Goal: Task Accomplishment & Management: Manage account settings

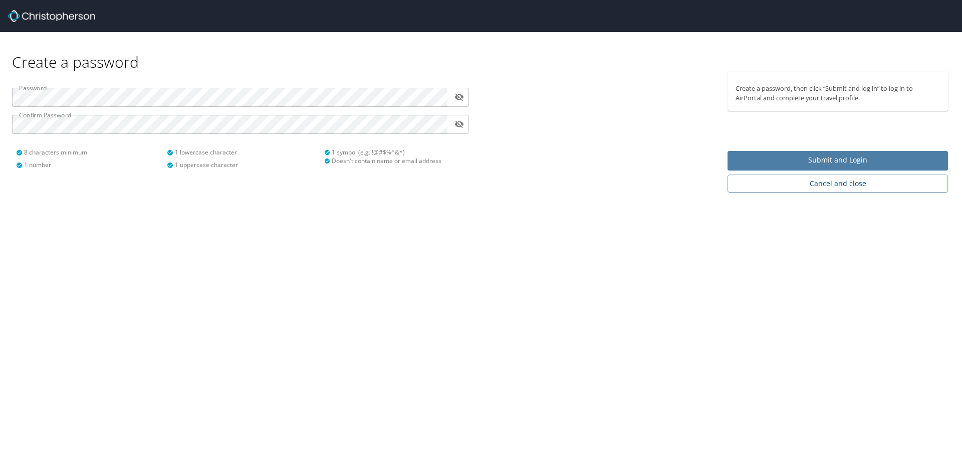
click at [773, 158] on span "Submit and Login" at bounding box center [838, 160] width 205 height 13
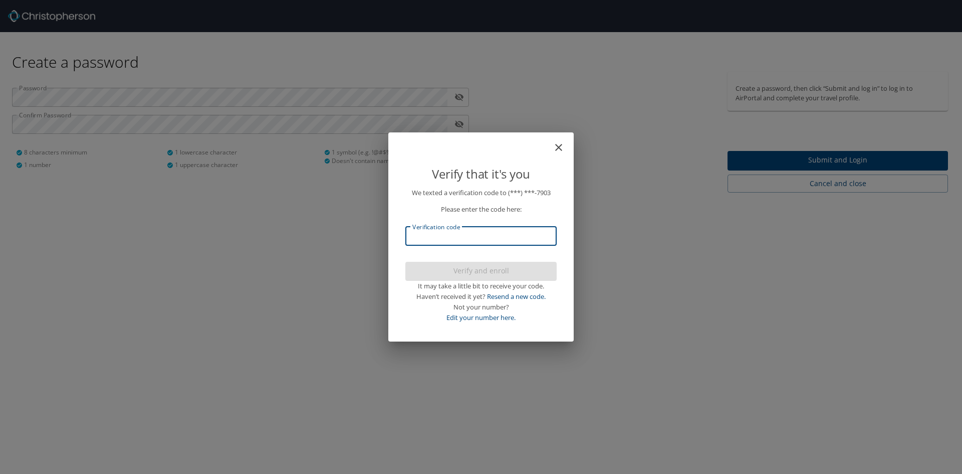
click at [545, 228] on input "Verification code" at bounding box center [481, 236] width 151 height 19
type input "893302"
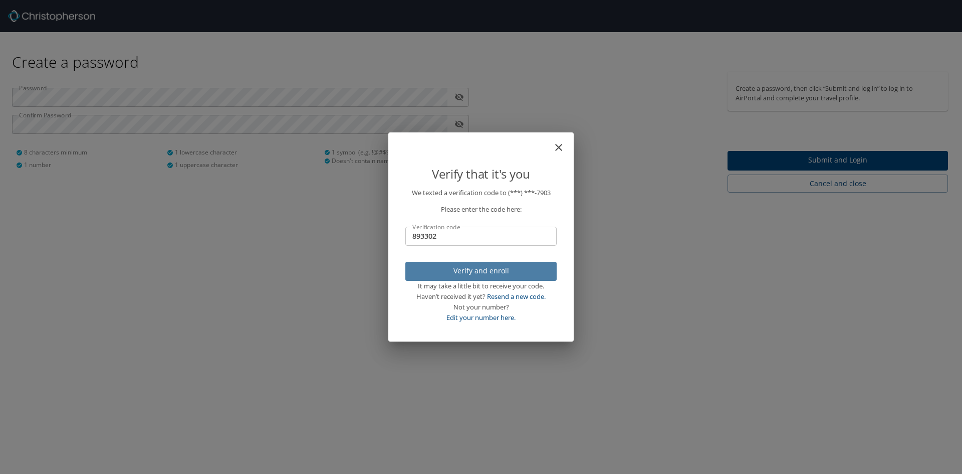
click at [524, 273] on span "Verify and enroll" at bounding box center [481, 271] width 135 height 13
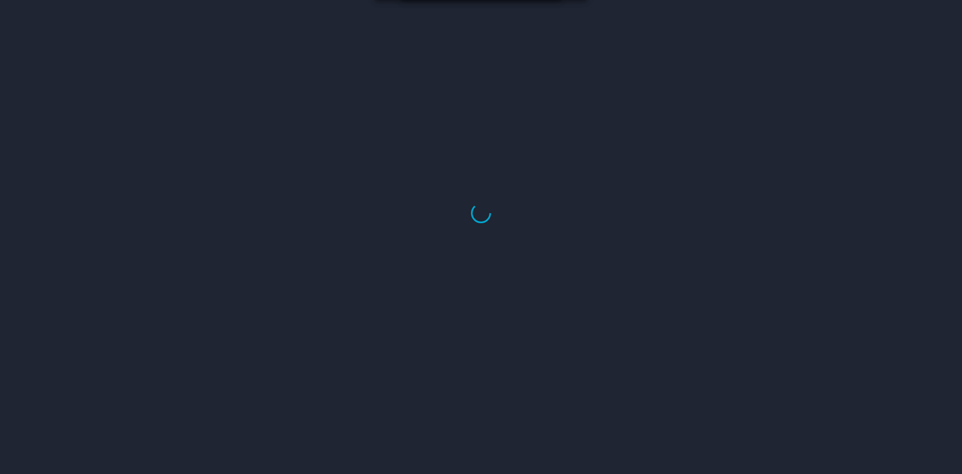
select select "US"
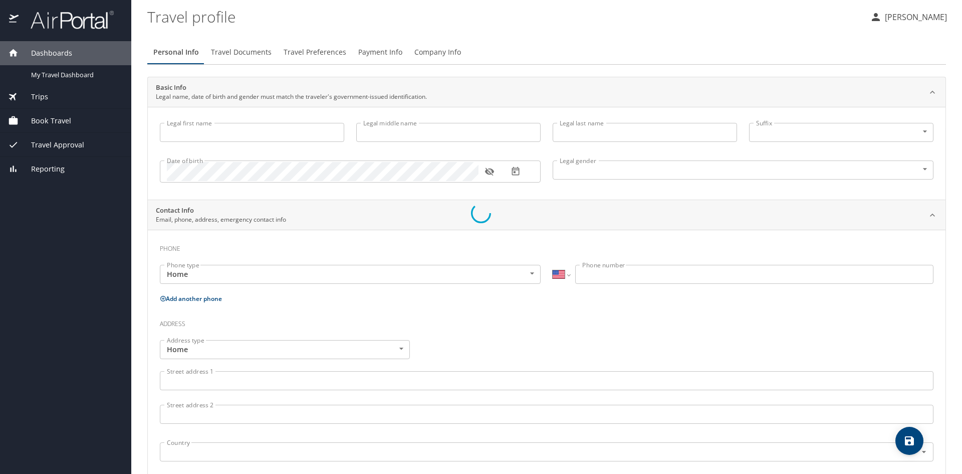
type input "Morgan"
type input "Warbington"
type input "Female"
select select "US"
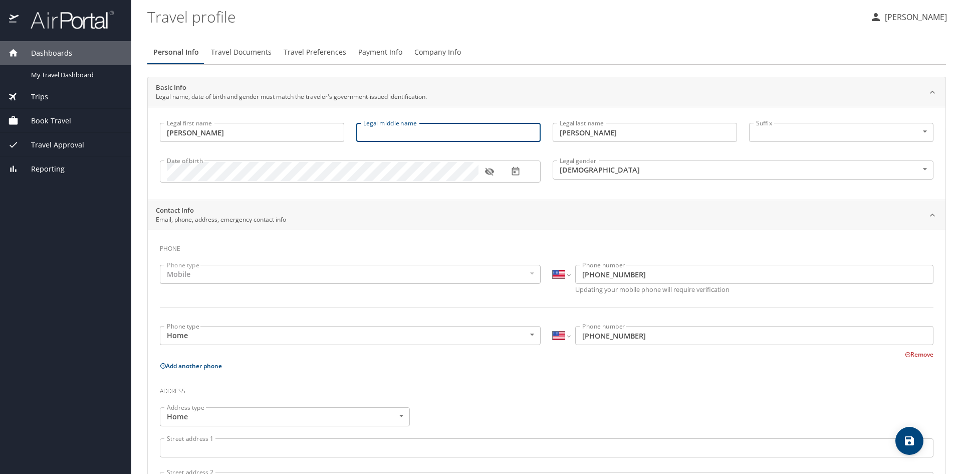
click at [462, 137] on input "Legal middle name" at bounding box center [448, 132] width 184 height 19
type input "Durae Aldridge"
click at [520, 233] on div "Phone Phone type Mobile Mobile Phone type International Afghanistan Åland Islan…" at bounding box center [547, 459] width 798 height 459
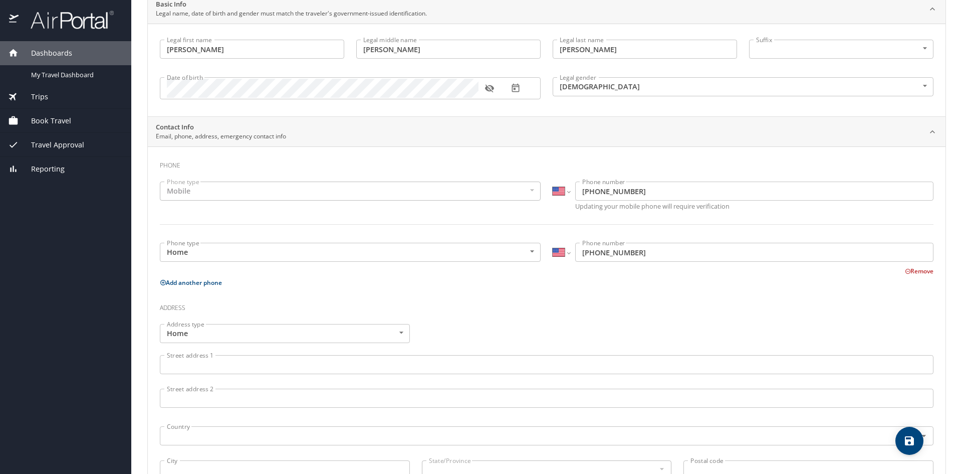
scroll to position [100, 0]
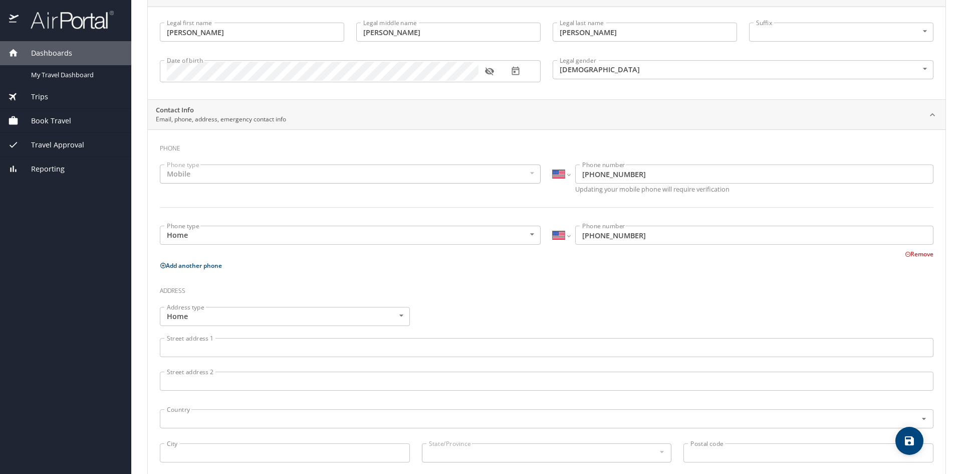
click at [447, 181] on div "Mobile" at bounding box center [350, 173] width 381 height 19
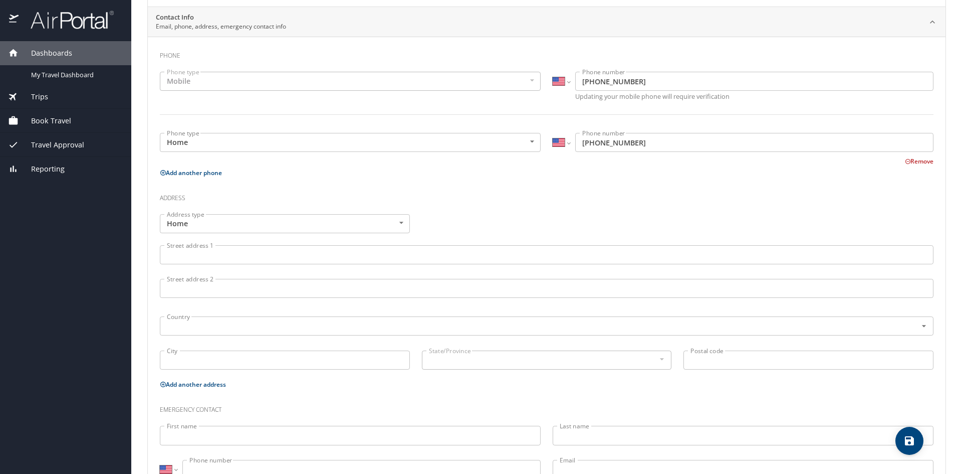
scroll to position [201, 0]
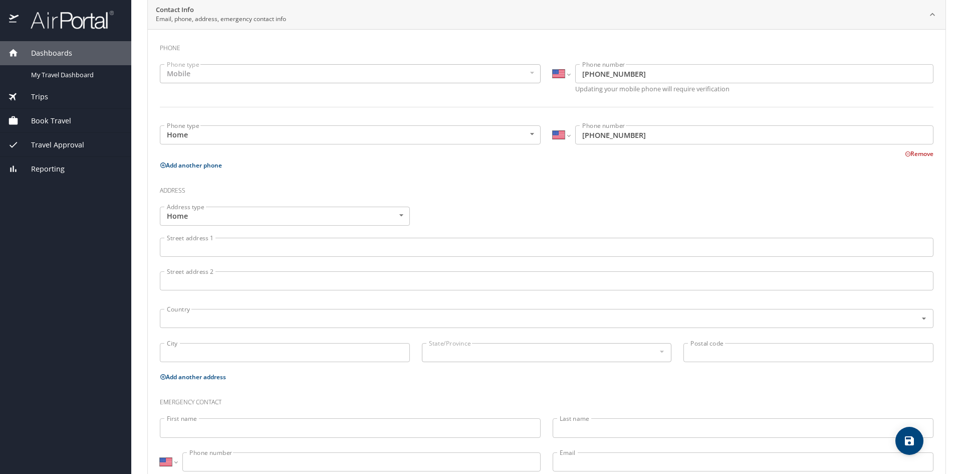
click at [357, 253] on input "Street address 1" at bounding box center [547, 247] width 774 height 19
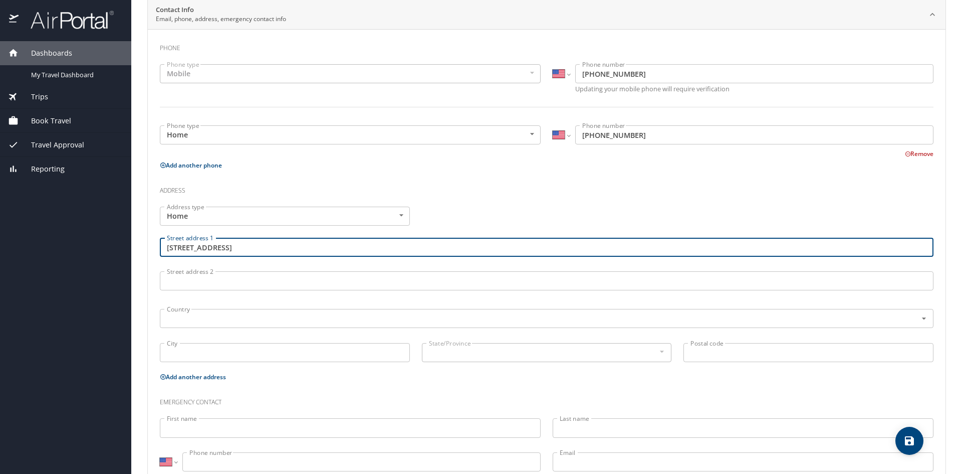
type input "8100 N Hills Blvd"
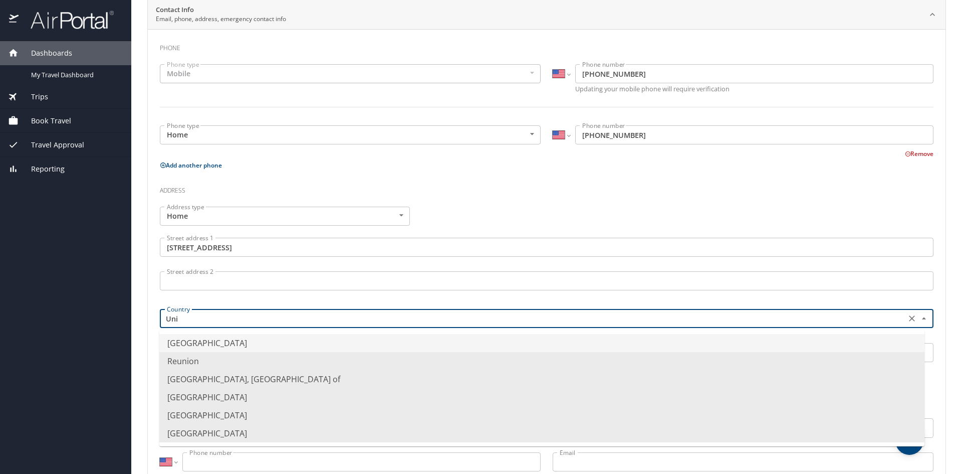
click at [259, 345] on li "United States of America" at bounding box center [541, 343] width 765 height 18
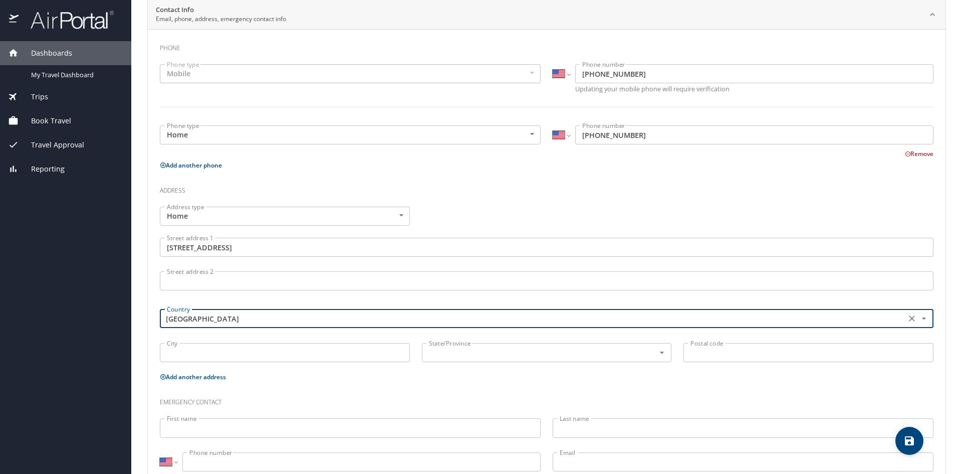
type input "United States of America"
click at [257, 353] on input "City" at bounding box center [285, 352] width 250 height 19
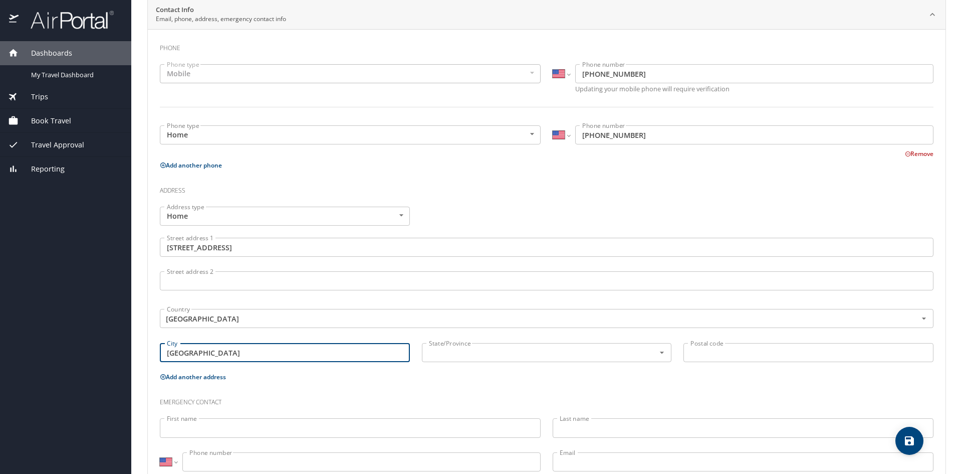
type input "North Little Rock"
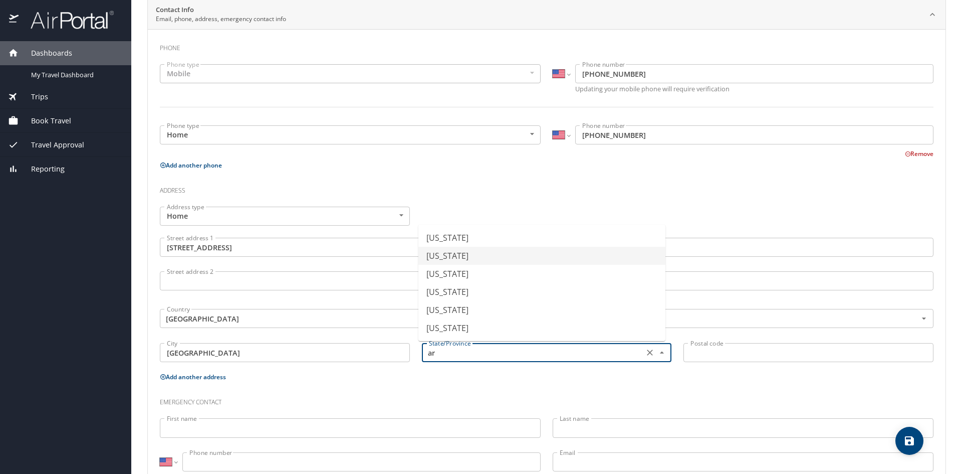
click at [458, 261] on li "Arkansas" at bounding box center [542, 256] width 247 height 18
type input "Arkansas"
click at [751, 355] on input "Postal code" at bounding box center [809, 352] width 250 height 19
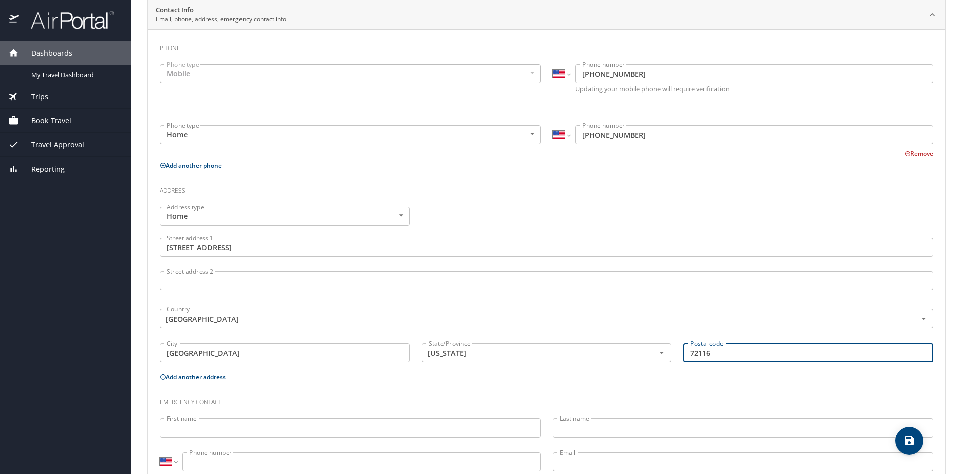
type input "72116"
click at [737, 379] on p "Add another address" at bounding box center [547, 376] width 774 height 13
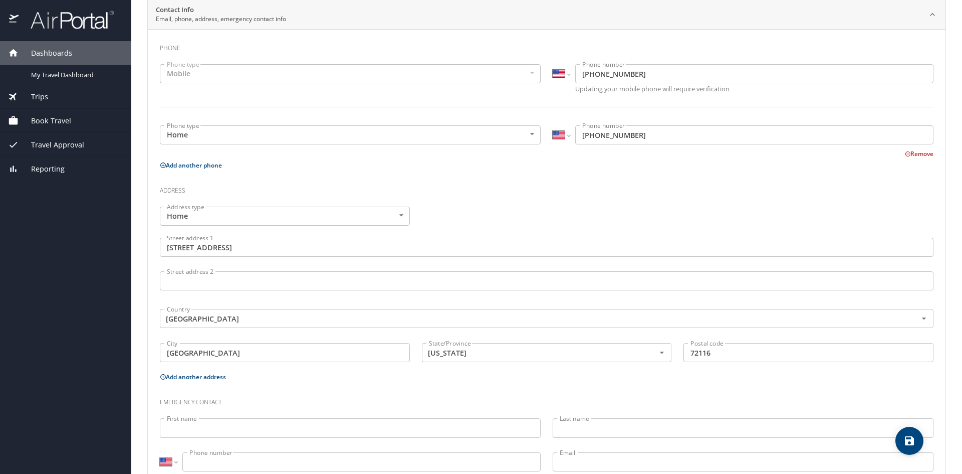
scroll to position [231, 0]
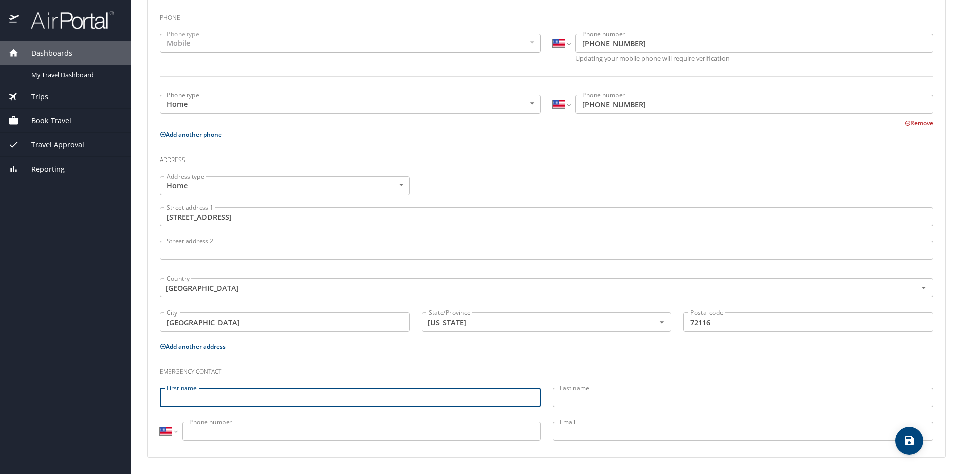
click at [315, 401] on input "First name" at bounding box center [350, 397] width 381 height 19
type input "Micah"
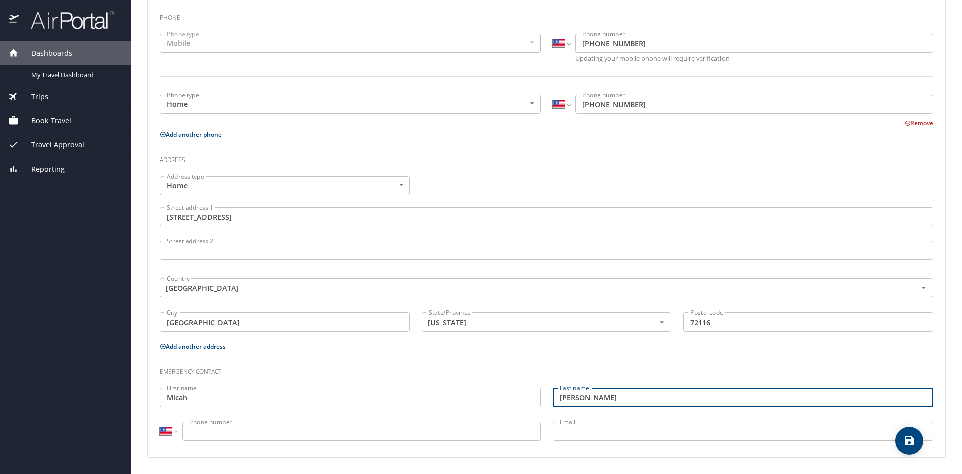
type input "Warbington"
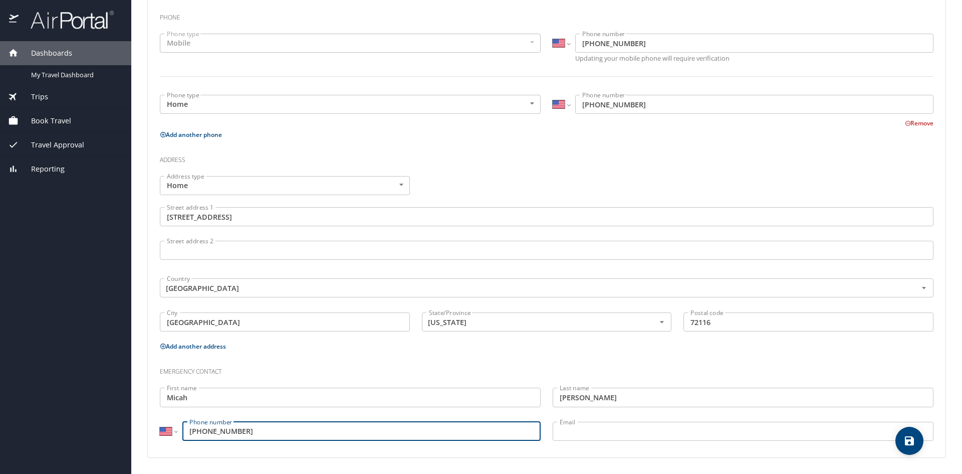
type input "(501) 908-2082"
click at [608, 433] on input "Email" at bounding box center [743, 431] width 381 height 19
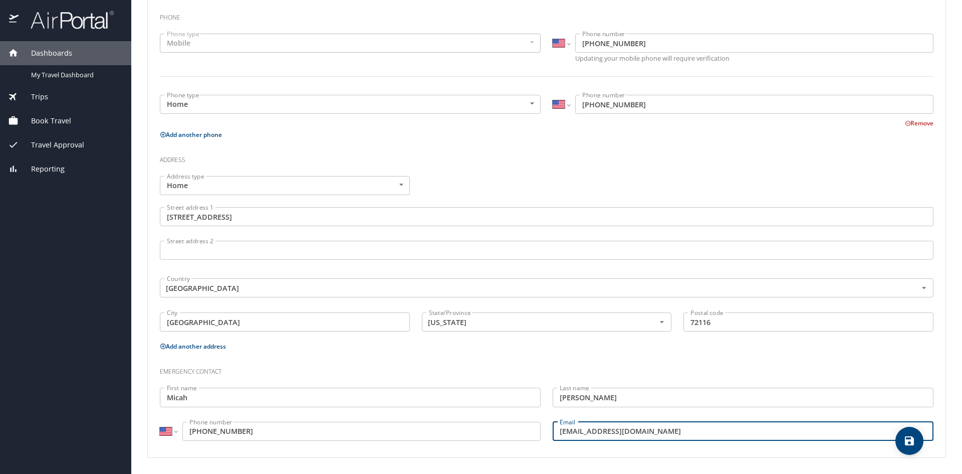
type input "micah78_82@yahoo.com"
click at [639, 358] on div "Emergency contact" at bounding box center [547, 367] width 786 height 27
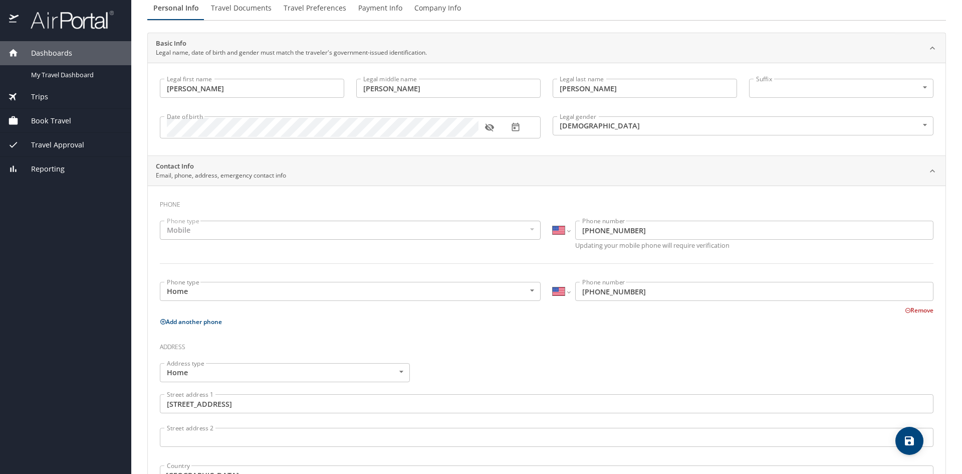
scroll to position [0, 0]
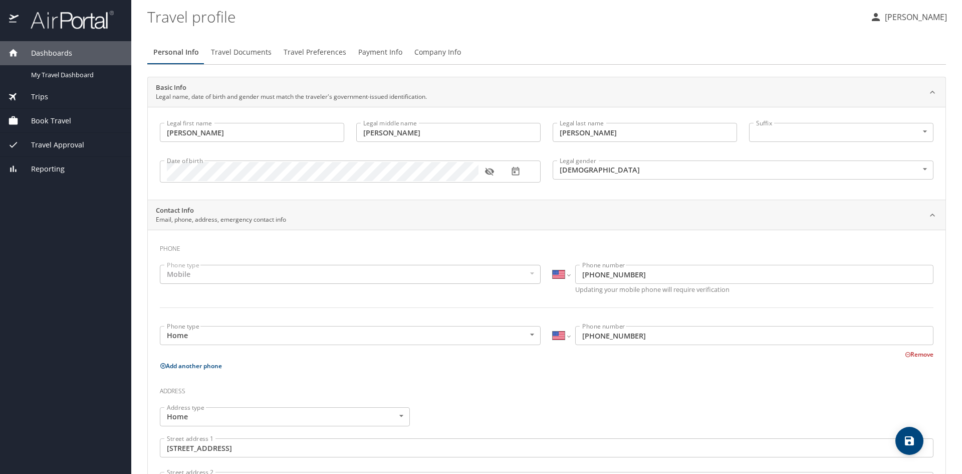
click at [910, 440] on icon "save" at bounding box center [909, 440] width 9 height 9
select select "US"
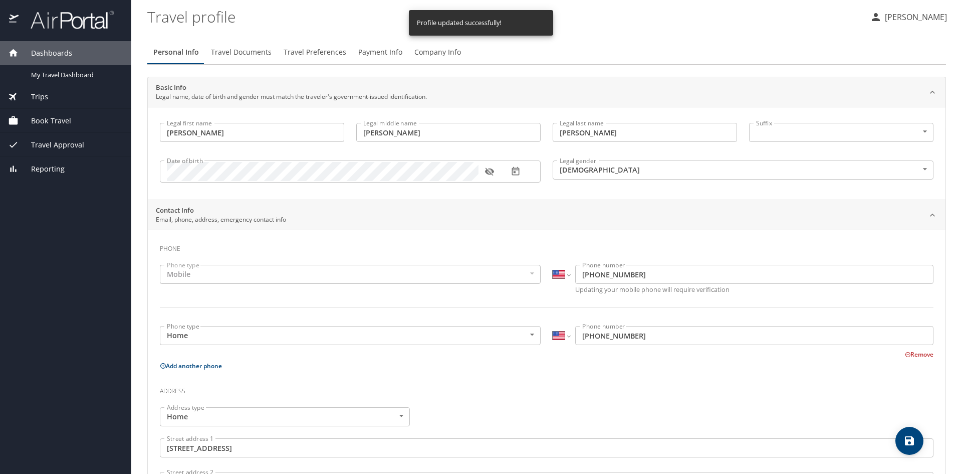
click at [241, 53] on span "Travel Documents" at bounding box center [241, 52] width 61 height 13
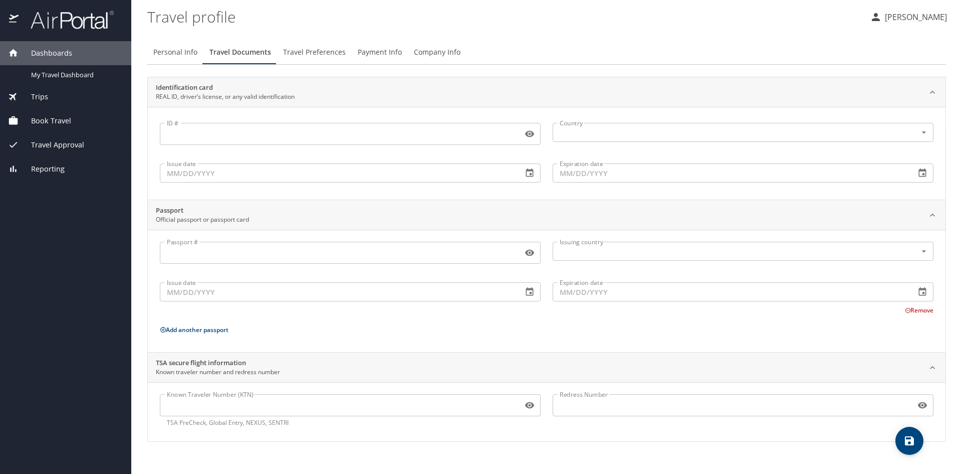
click at [342, 407] on input "Known Traveler Number (KTN)" at bounding box center [339, 405] width 359 height 19
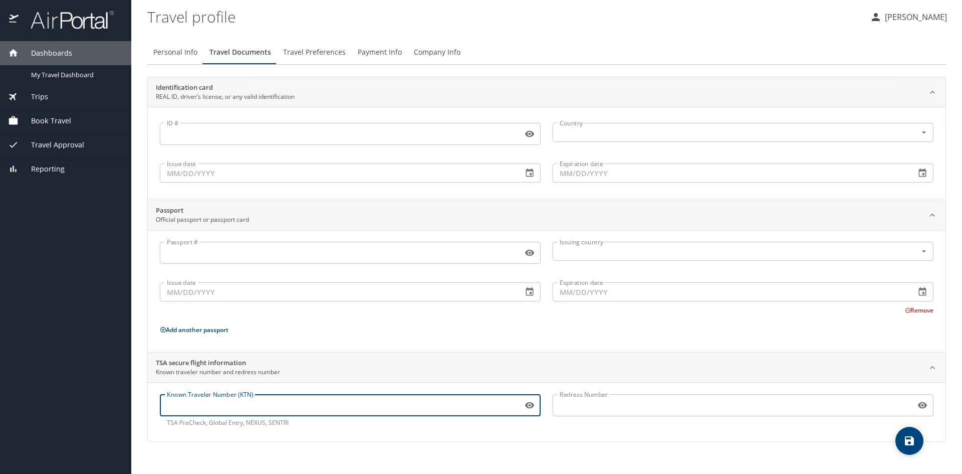
paste input "TT13965J6"
type input "TT13965J6"
click at [342, 442] on div "TSA secure flight information Known traveler number and redress number Known Tr…" at bounding box center [546, 397] width 799 height 90
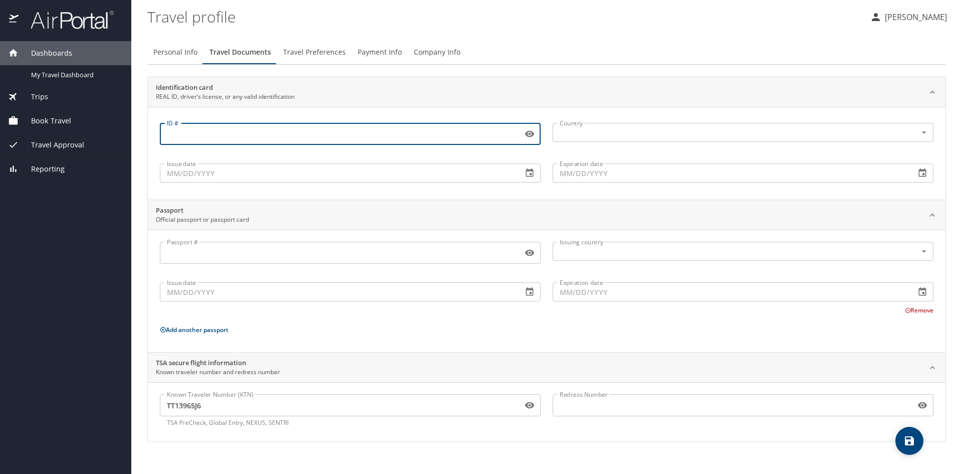
click at [310, 138] on input "ID #" at bounding box center [339, 133] width 359 height 19
type input "930759346"
click at [585, 129] on input "text" at bounding box center [728, 132] width 345 height 13
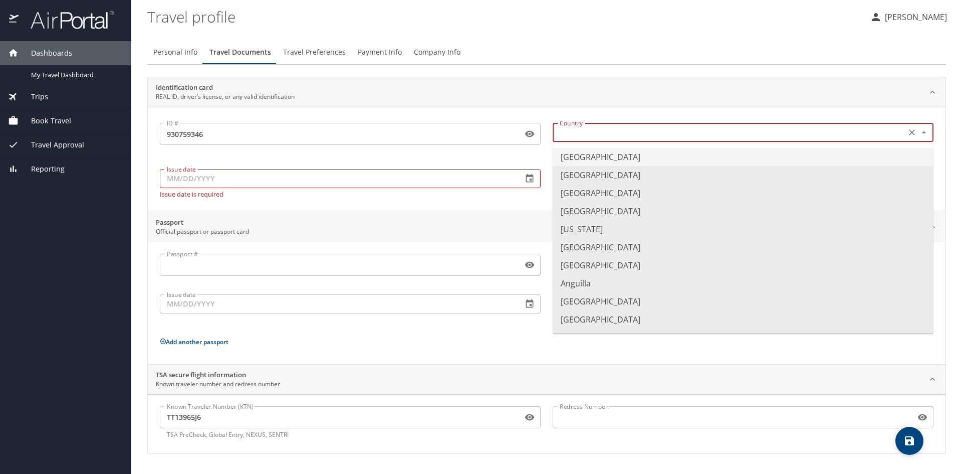
click at [580, 154] on li "United States of America" at bounding box center [743, 157] width 381 height 18
type input "United States of America"
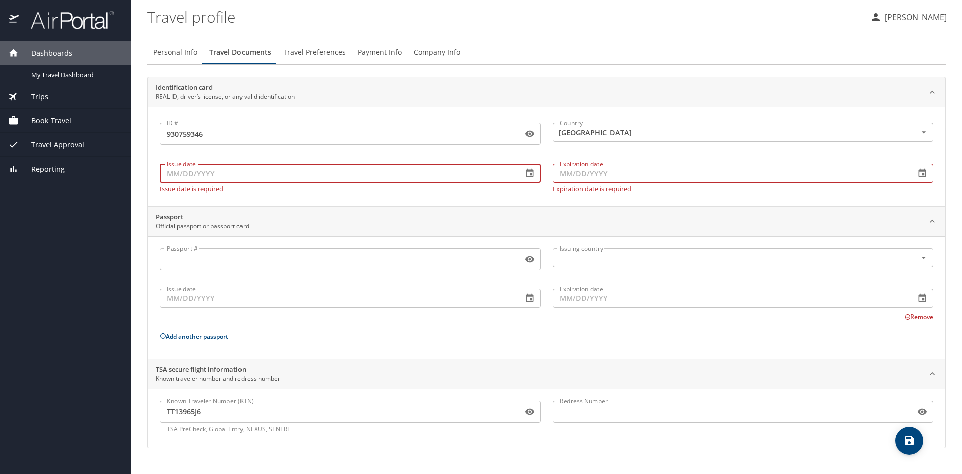
click at [283, 174] on input "Issue date" at bounding box center [337, 172] width 355 height 19
type input "08/27/2024"
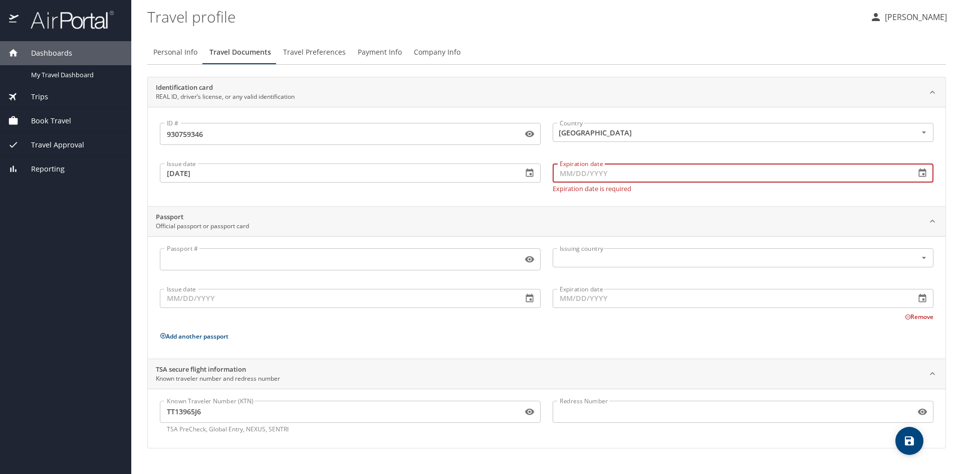
click at [645, 174] on input "Expiration date" at bounding box center [730, 172] width 355 height 19
type input "08/27/2032"
click at [428, 210] on div "Passport Official passport or passport card" at bounding box center [547, 222] width 798 height 30
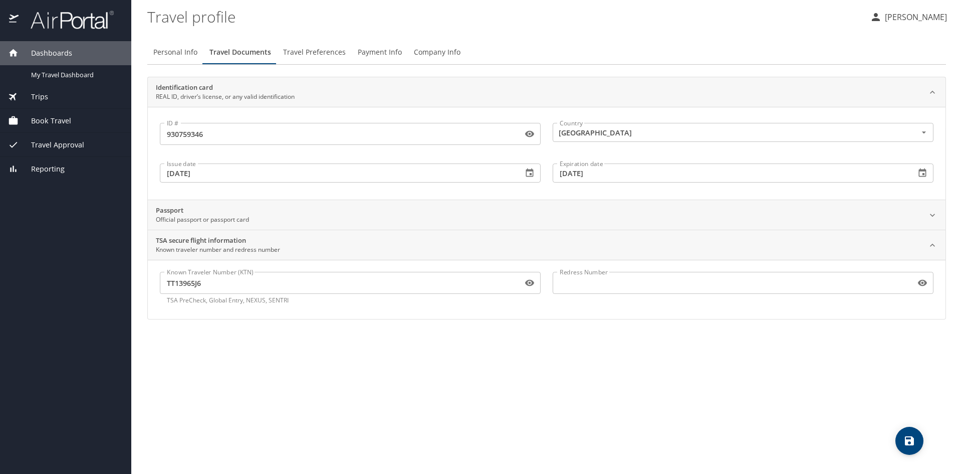
click at [428, 210] on div "Passport Official passport or passport card" at bounding box center [539, 215] width 766 height 19
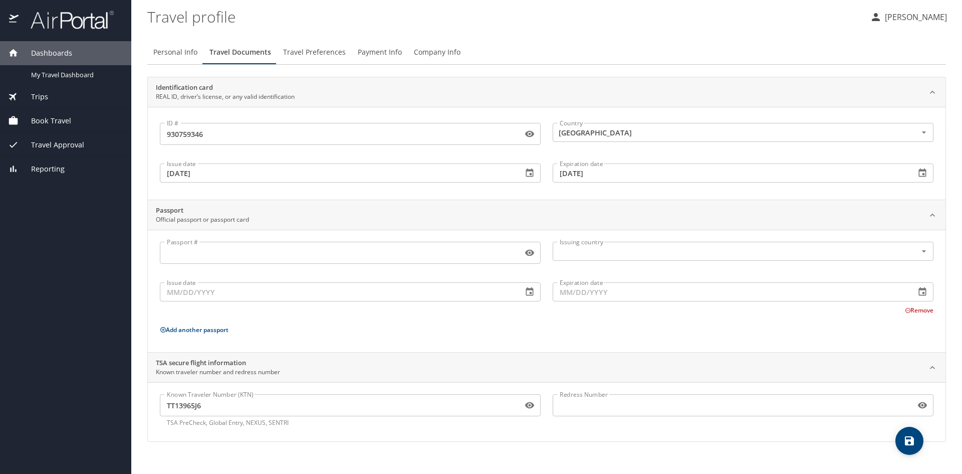
click at [905, 441] on icon "save" at bounding box center [910, 441] width 12 height 12
click at [329, 53] on span "Travel Preferences" at bounding box center [314, 52] width 63 height 13
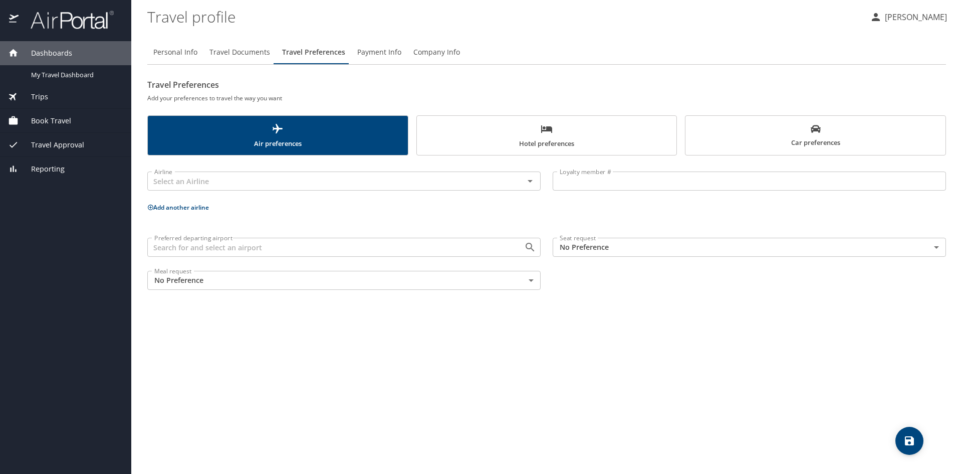
click at [72, 119] on div "Book Travel" at bounding box center [65, 120] width 115 height 11
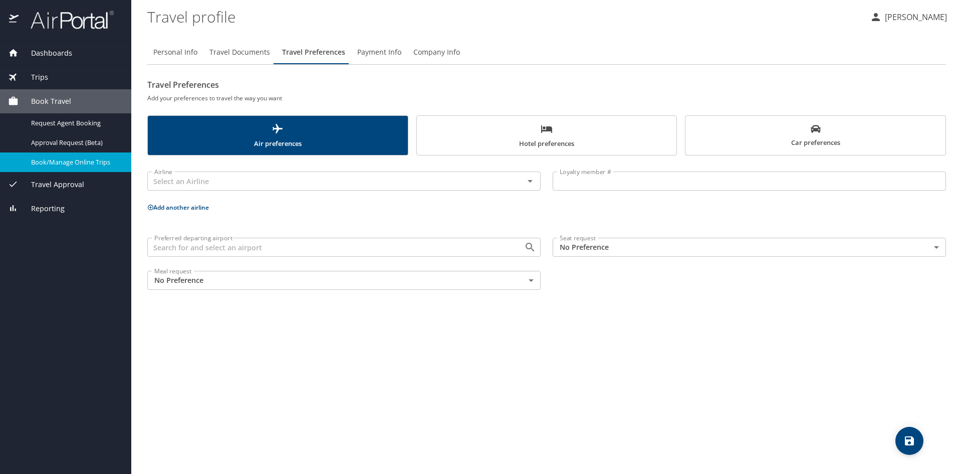
click at [70, 157] on div "Book/Manage Online Trips" at bounding box center [65, 162] width 115 height 12
click at [97, 159] on span "Book/Manage Online Trips" at bounding box center [75, 162] width 88 height 10
